Goal: Task Accomplishment & Management: Use online tool/utility

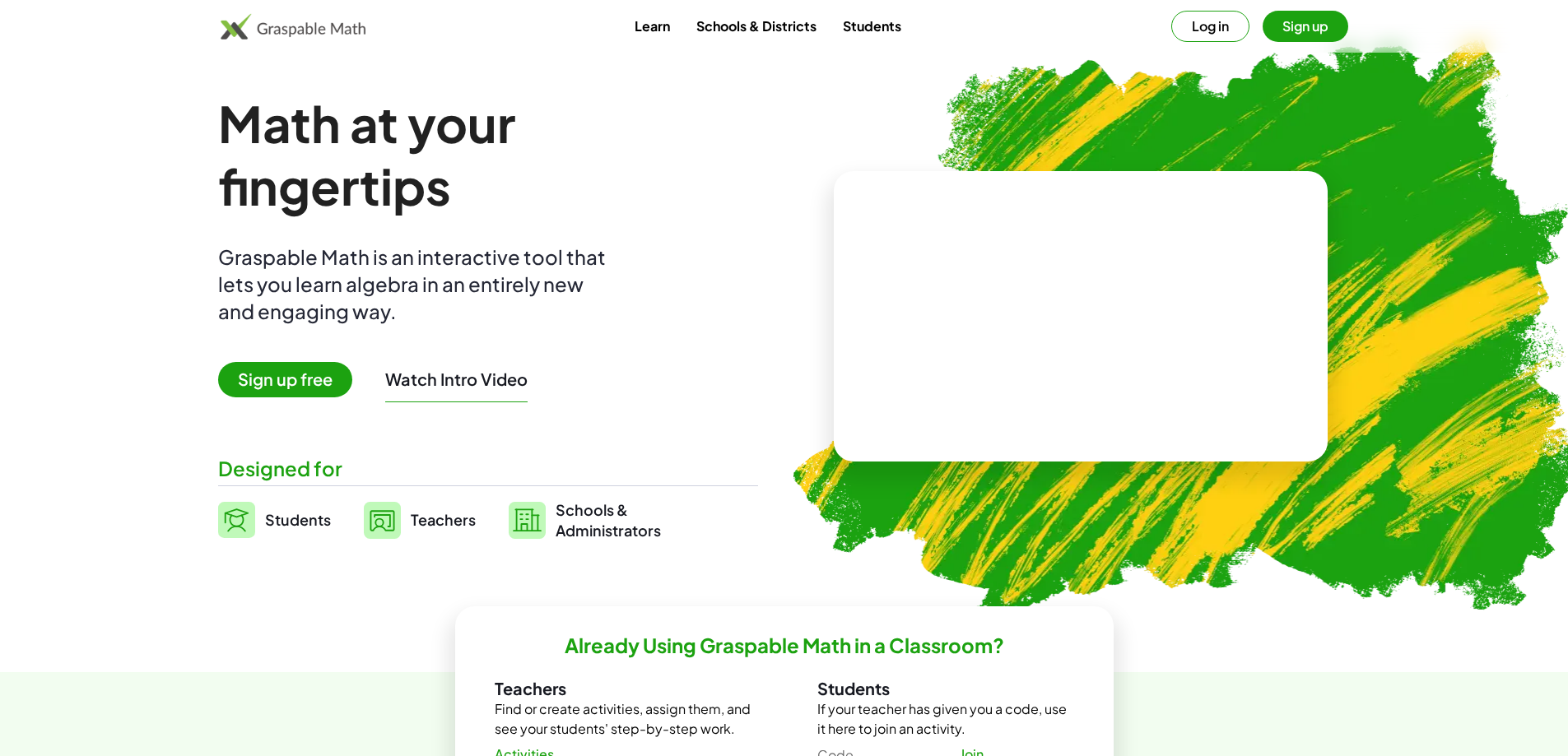
click at [293, 379] on span "Sign up free" at bounding box center [285, 380] width 135 height 36
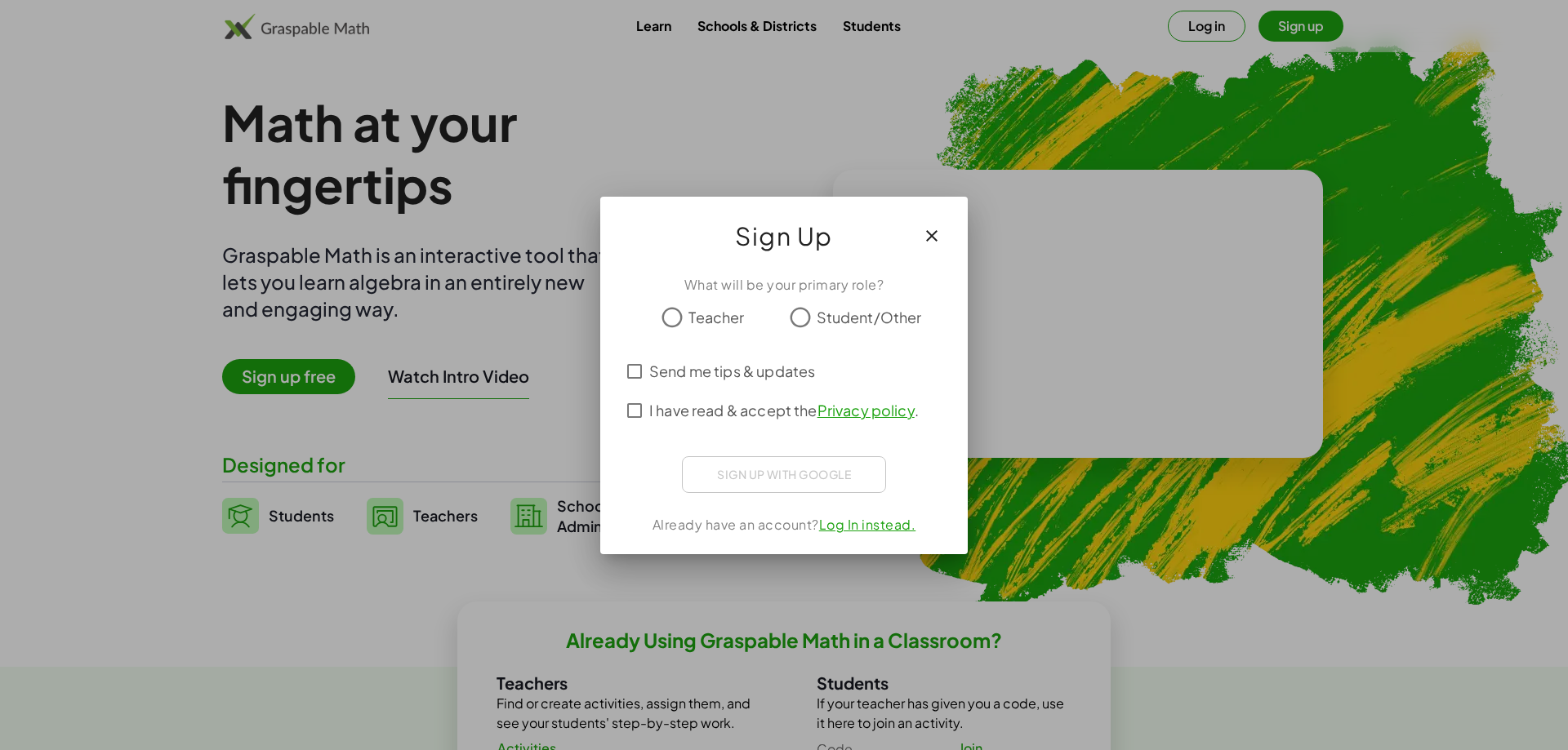
click at [820, 323] on span "Student/Other" at bounding box center [870, 317] width 106 height 22
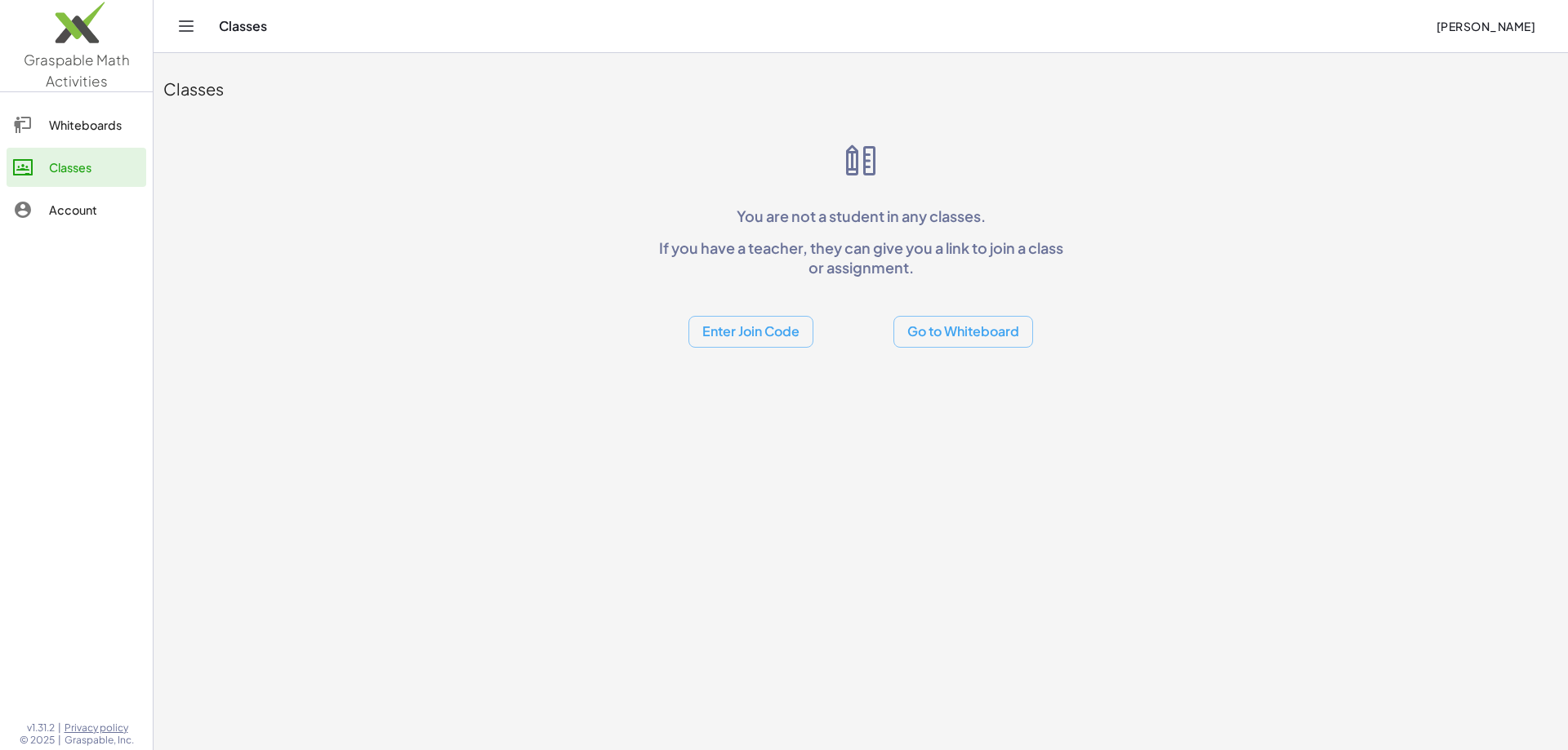
click at [970, 334] on button "Go to Whiteboard" at bounding box center [963, 332] width 140 height 32
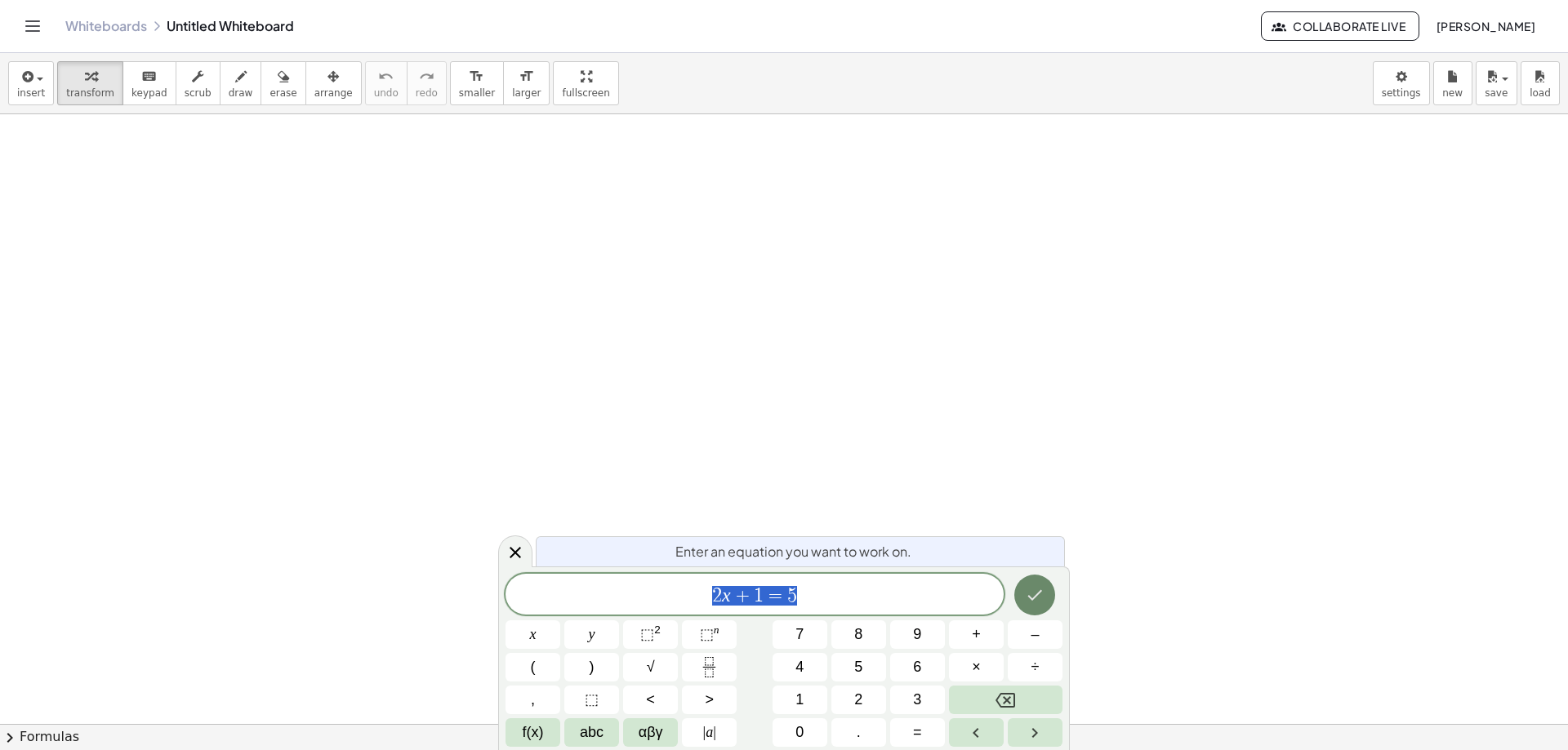
click at [1037, 603] on icon "Done" at bounding box center [1034, 595] width 19 height 19
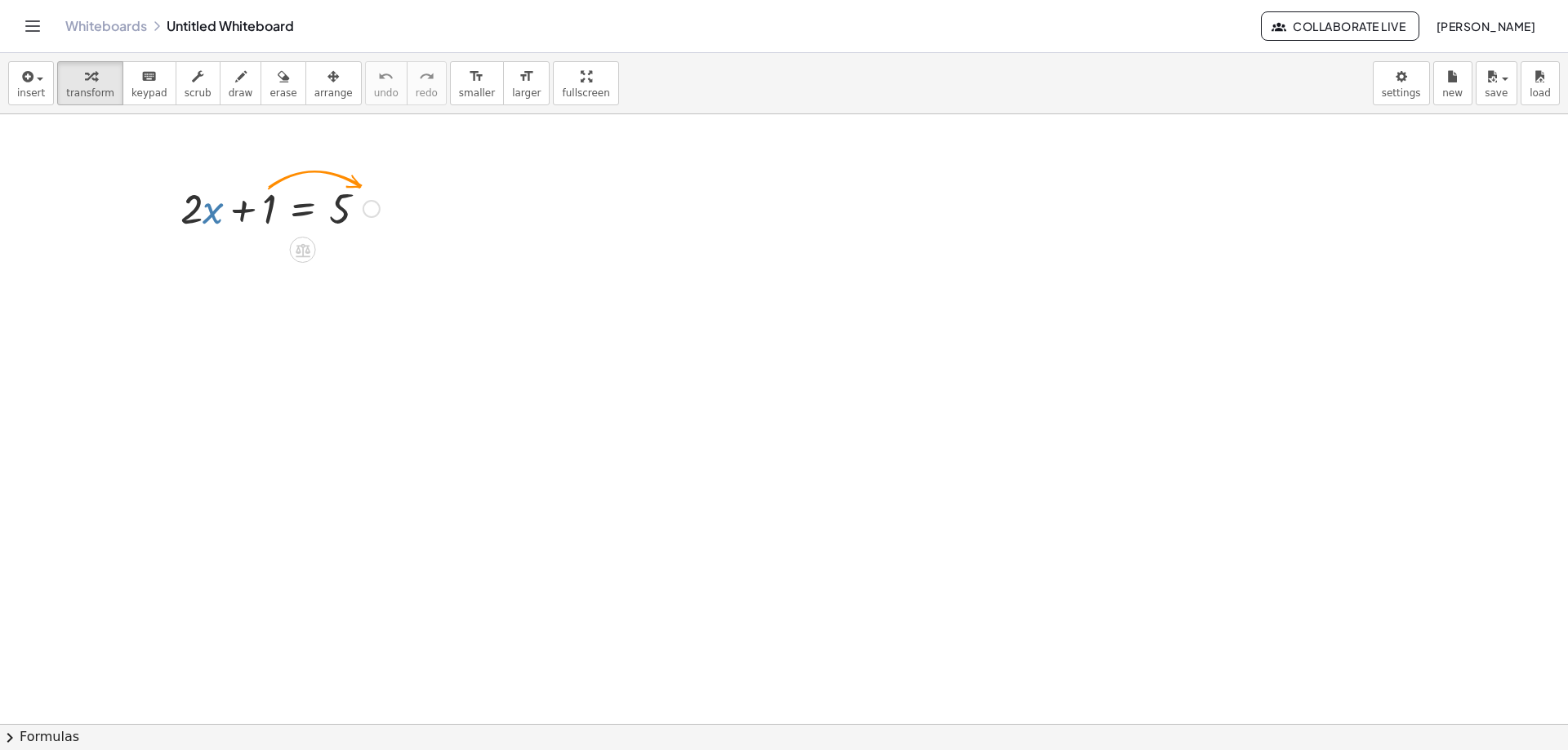
click at [216, 222] on div at bounding box center [280, 208] width 216 height 56
